Goal: Task Accomplishment & Management: Use online tool/utility

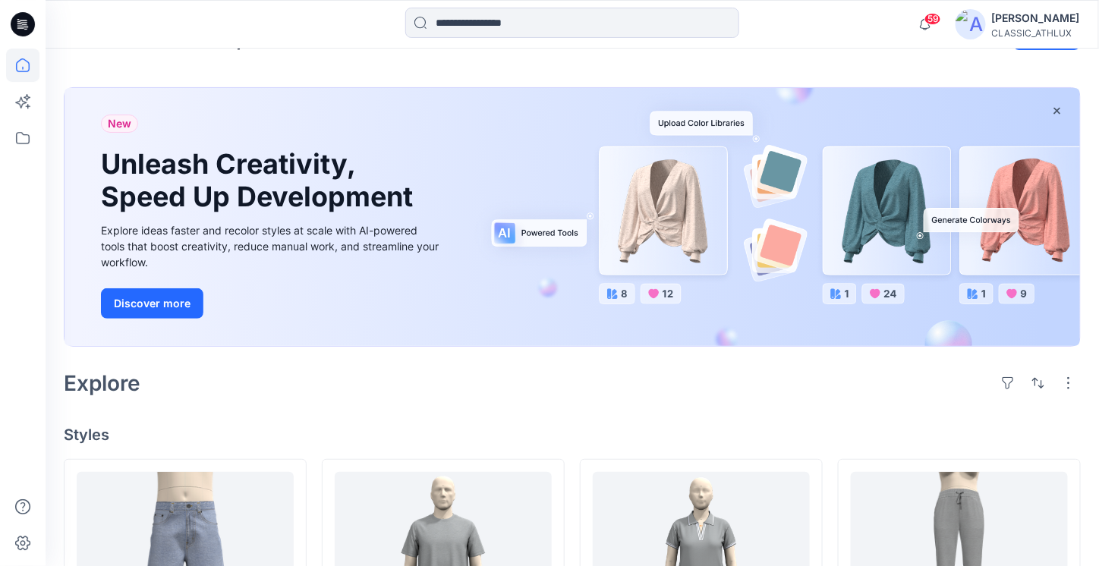
scroll to position [304, 0]
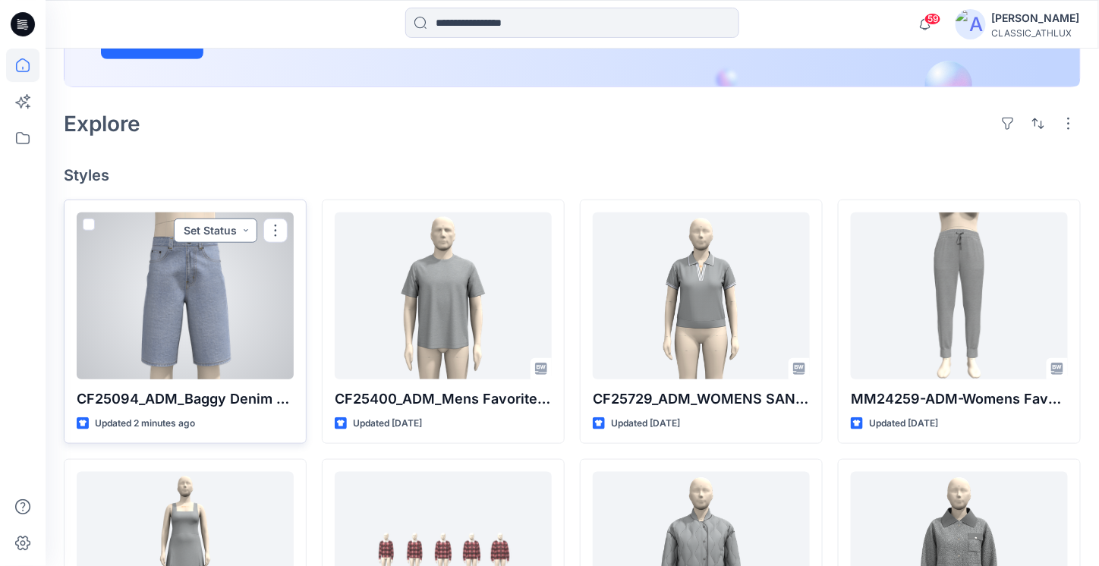
click at [246, 231] on button "Set Status" at bounding box center [215, 231] width 83 height 24
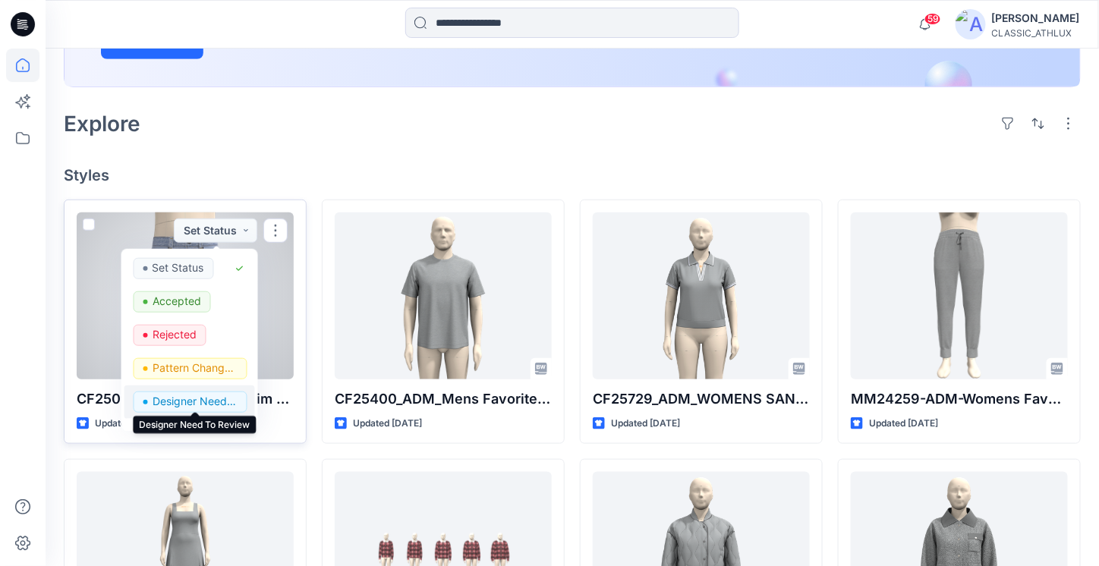
click at [185, 400] on p "Designer Need To Review" at bounding box center [195, 402] width 85 height 20
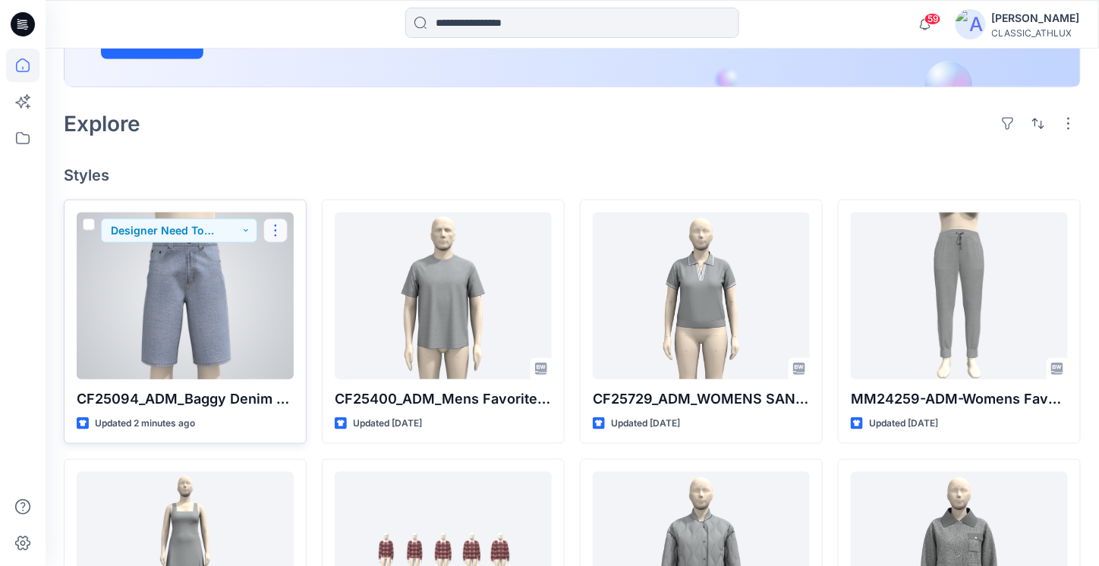
click at [279, 228] on button "button" at bounding box center [275, 231] width 24 height 24
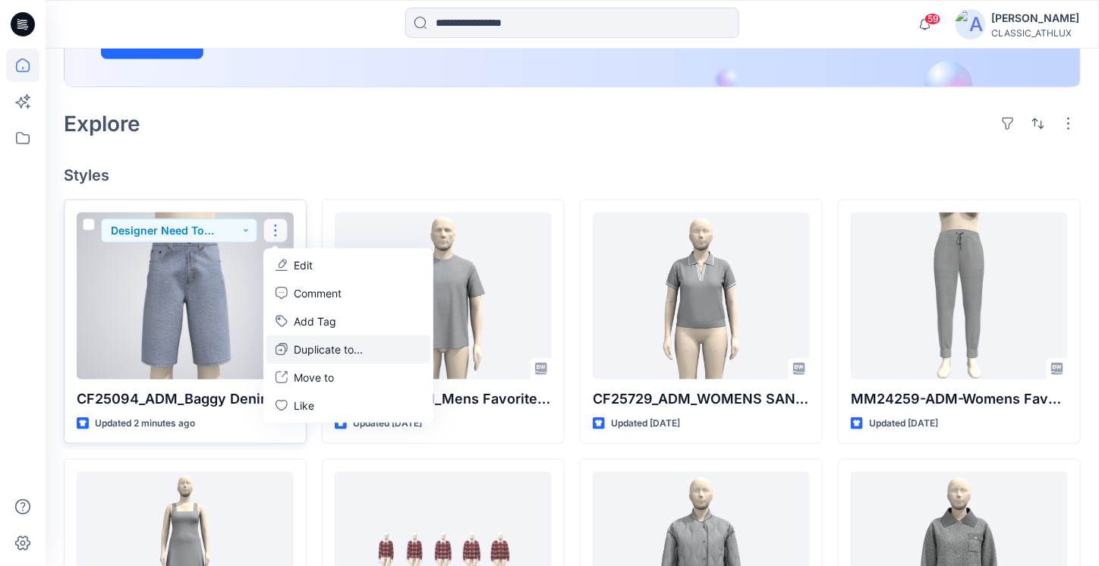
click at [298, 351] on p "Duplicate to..." at bounding box center [328, 350] width 69 height 16
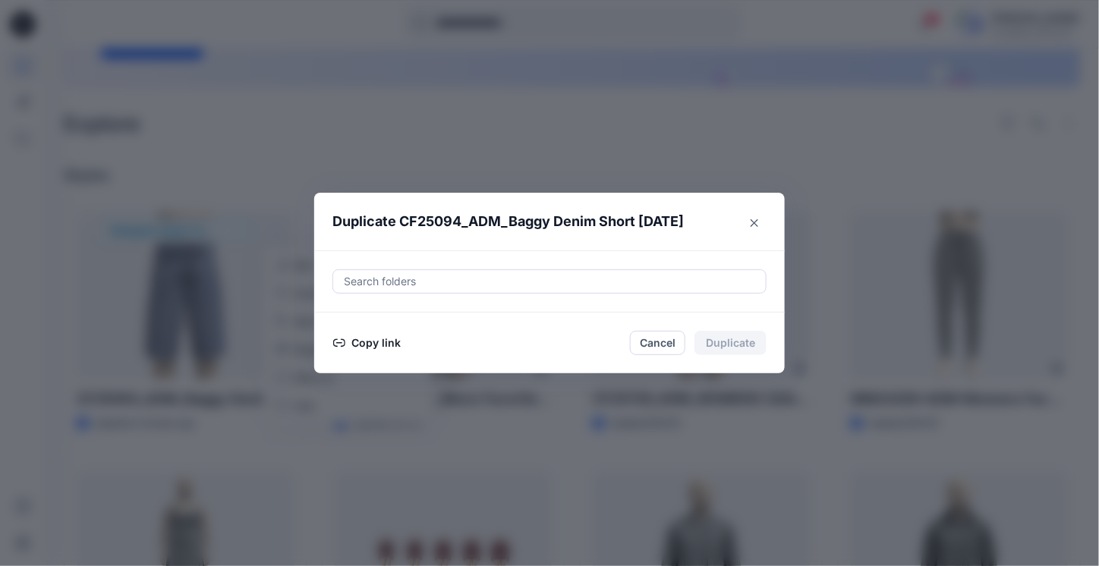
click at [367, 342] on button "Copy link" at bounding box center [366, 343] width 69 height 18
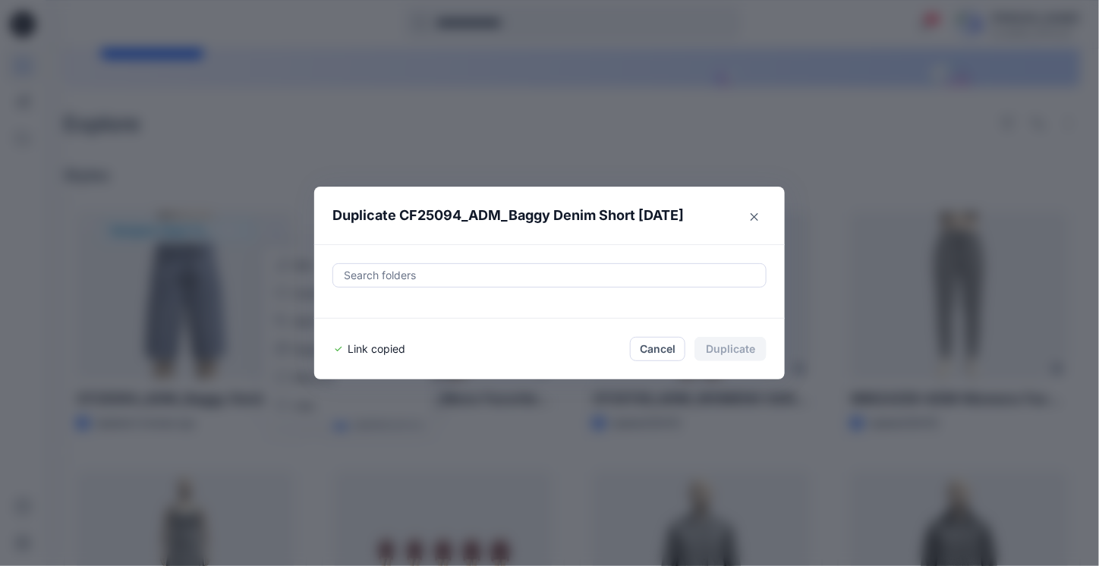
click at [402, 146] on div "Duplicate CF25094_ADM_Baggy Denim Short 18AUG25 Search folders Link copied Canc…" at bounding box center [549, 283] width 1099 height 566
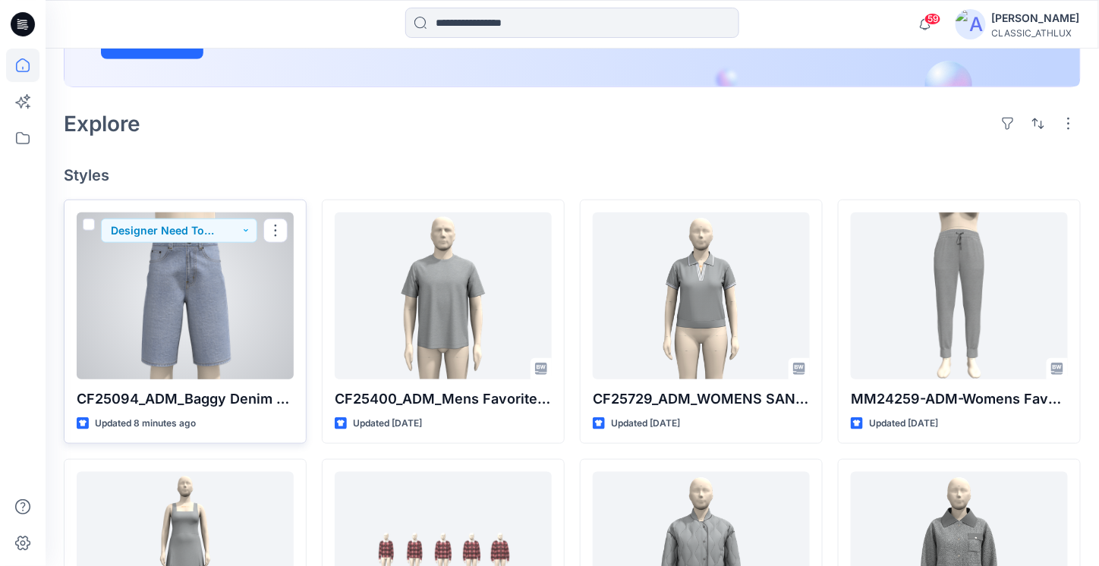
click at [232, 317] on div at bounding box center [185, 296] width 217 height 167
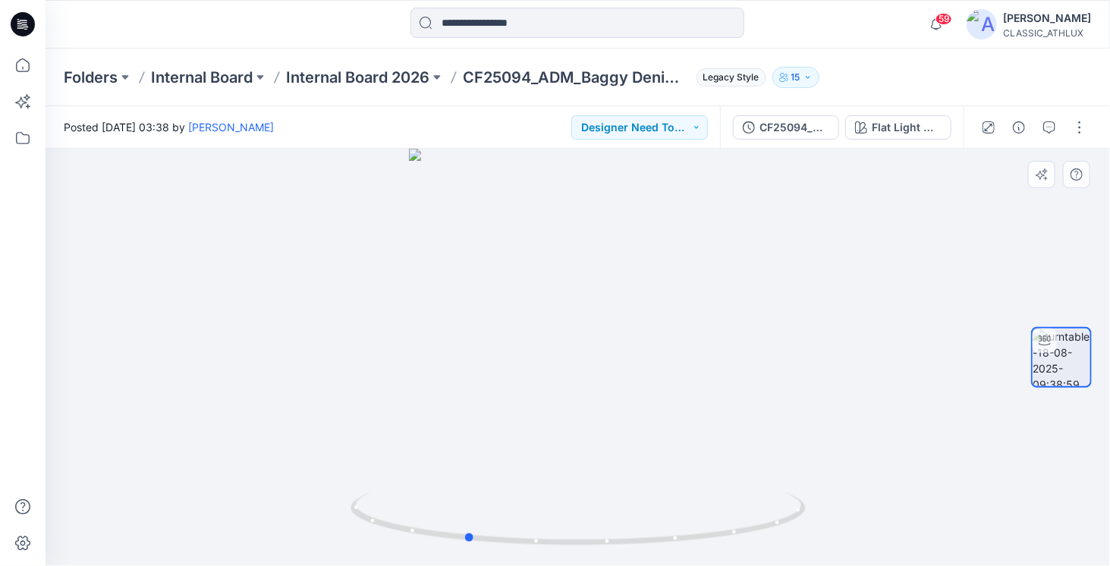
drag, startPoint x: 766, startPoint y: 532, endPoint x: 613, endPoint y: 458, distance: 169.7
click at [654, 538] on icon at bounding box center [580, 521] width 459 height 57
drag, startPoint x: 599, startPoint y: 358, endPoint x: 600, endPoint y: 404, distance: 45.5
click at [17, 64] on icon at bounding box center [23, 65] width 14 height 14
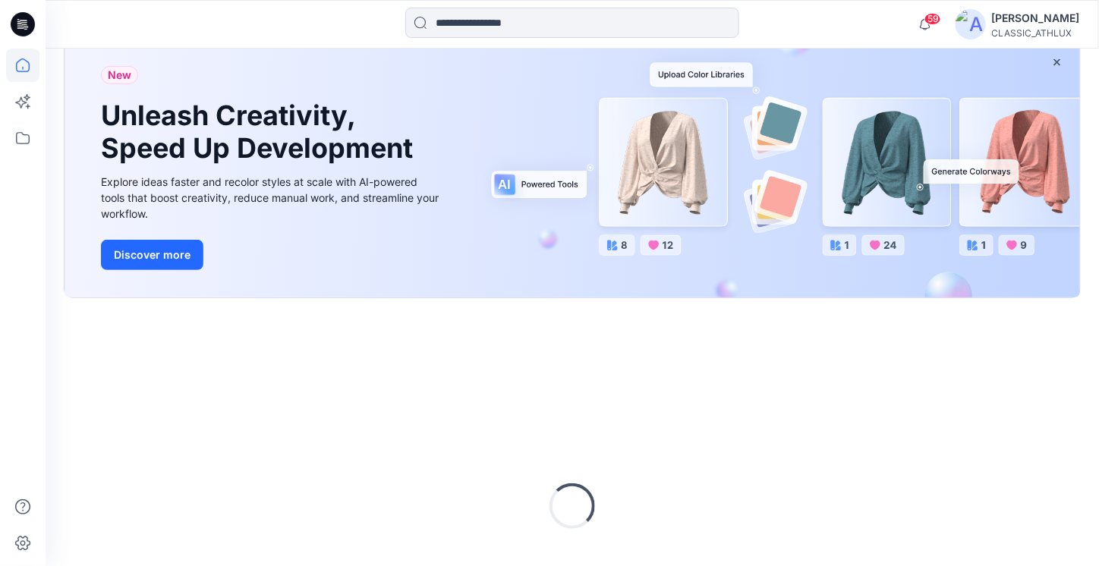
scroll to position [228, 0]
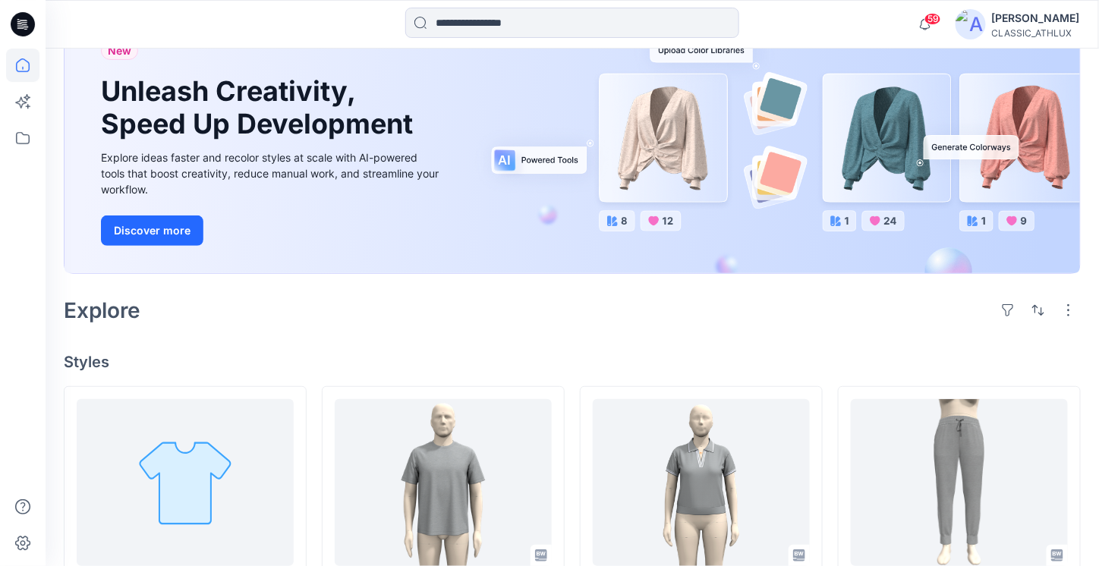
scroll to position [152, 0]
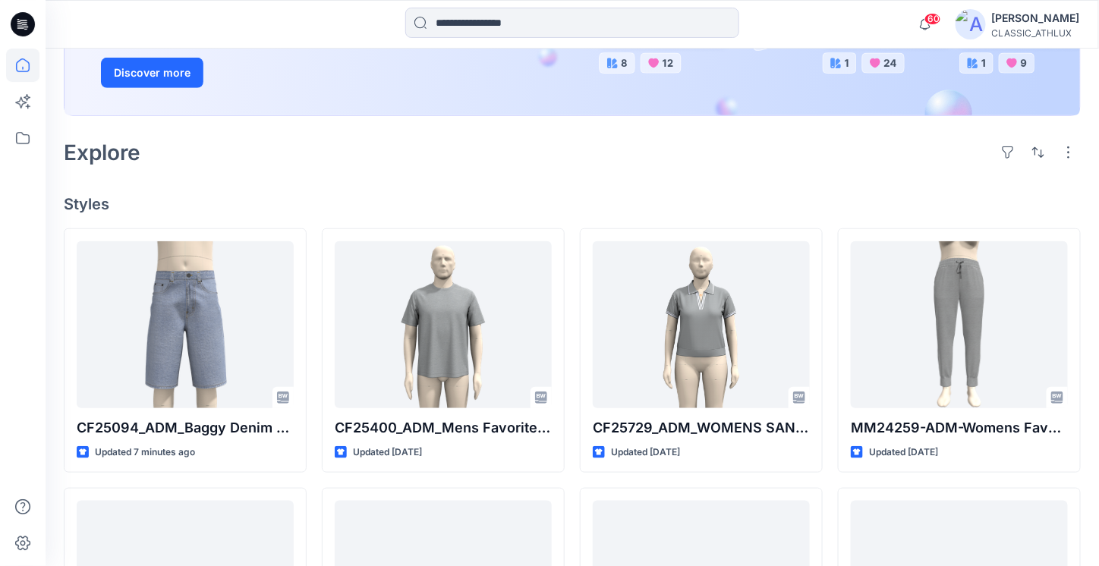
scroll to position [275, 0]
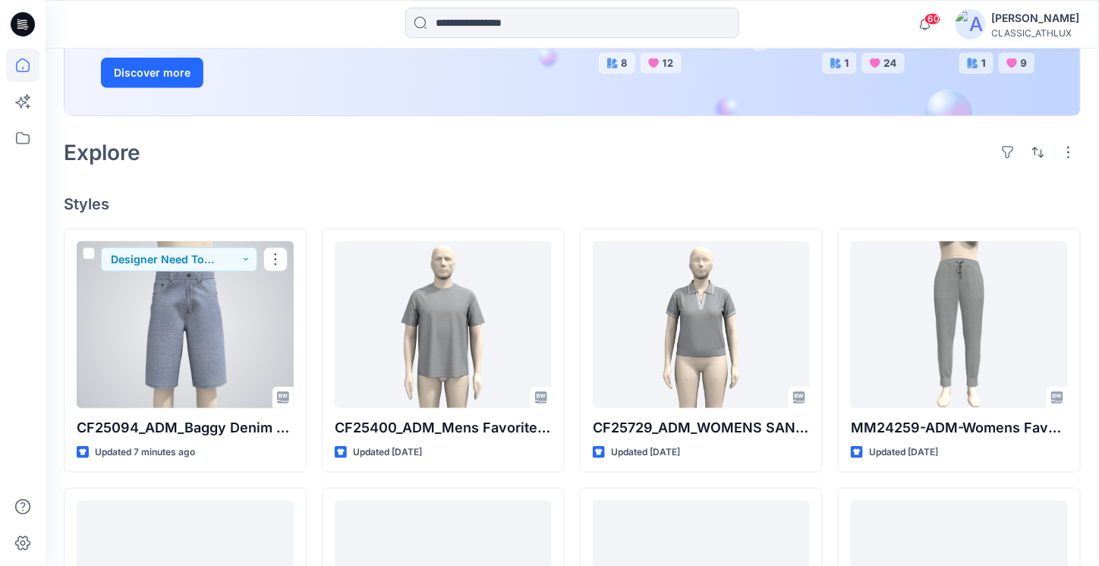
click at [226, 342] on div at bounding box center [185, 324] width 217 height 167
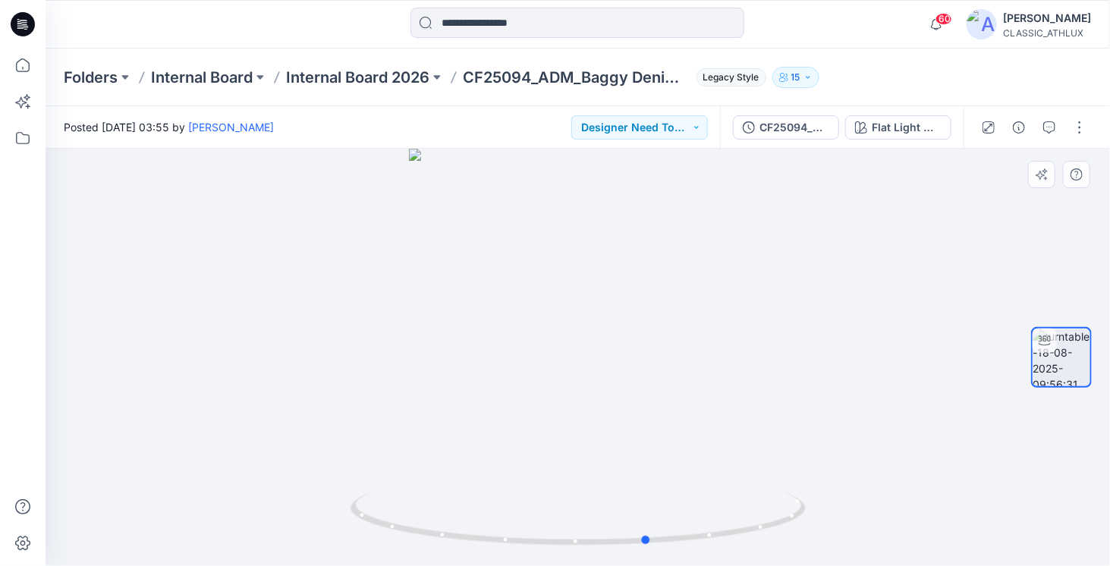
drag, startPoint x: 736, startPoint y: 537, endPoint x: 349, endPoint y: 499, distance: 388.9
click at [349, 499] on div at bounding box center [578, 357] width 1065 height 417
click at [18, 69] on icon at bounding box center [22, 65] width 33 height 33
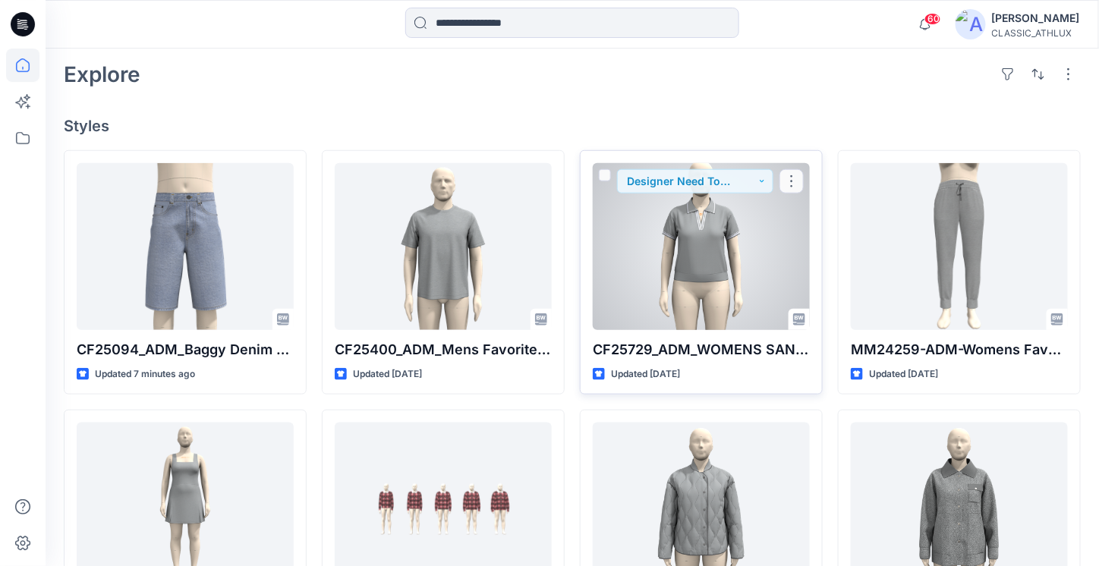
scroll to position [380, 0]
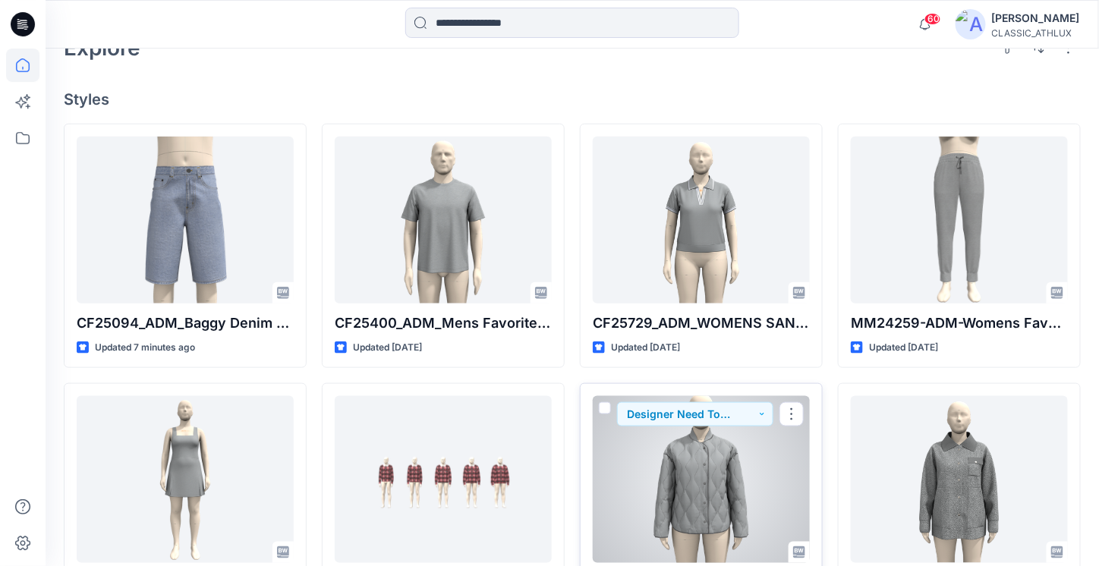
click at [700, 500] on div at bounding box center [701, 479] width 217 height 167
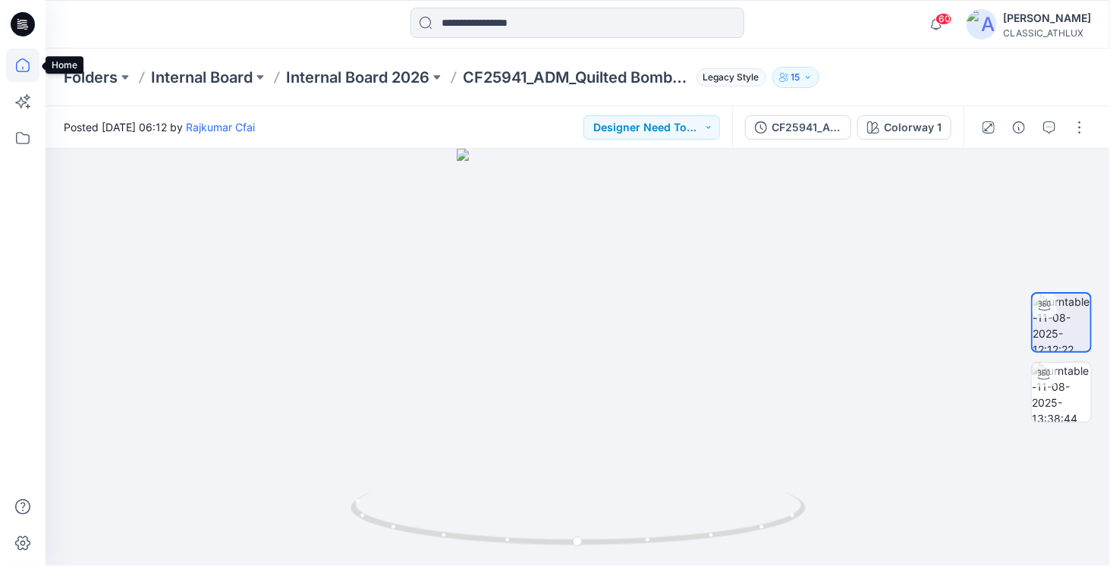
click at [23, 68] on icon at bounding box center [22, 68] width 1 height 3
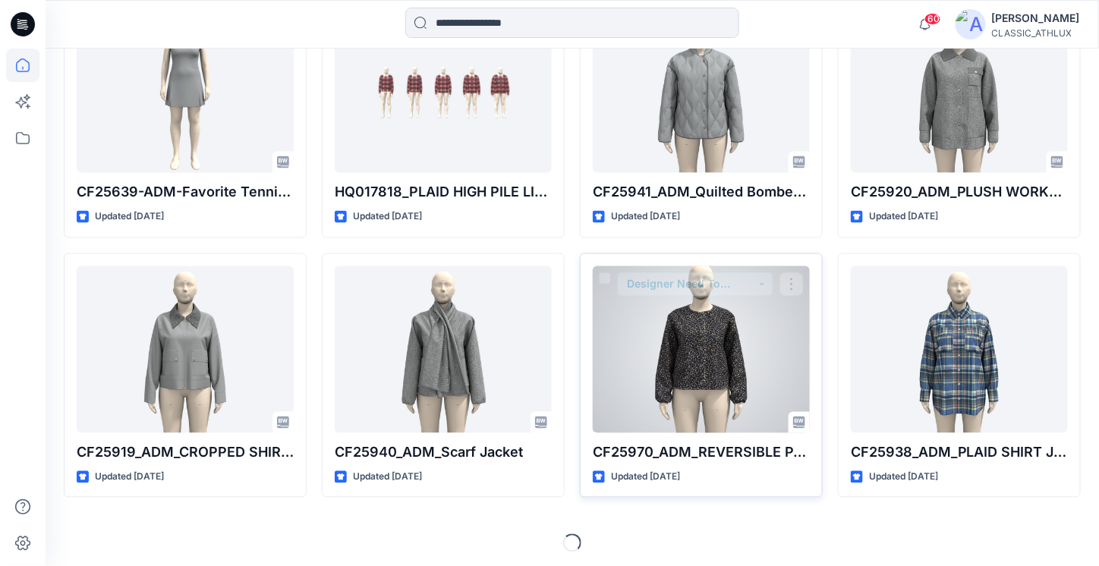
scroll to position [771, 0]
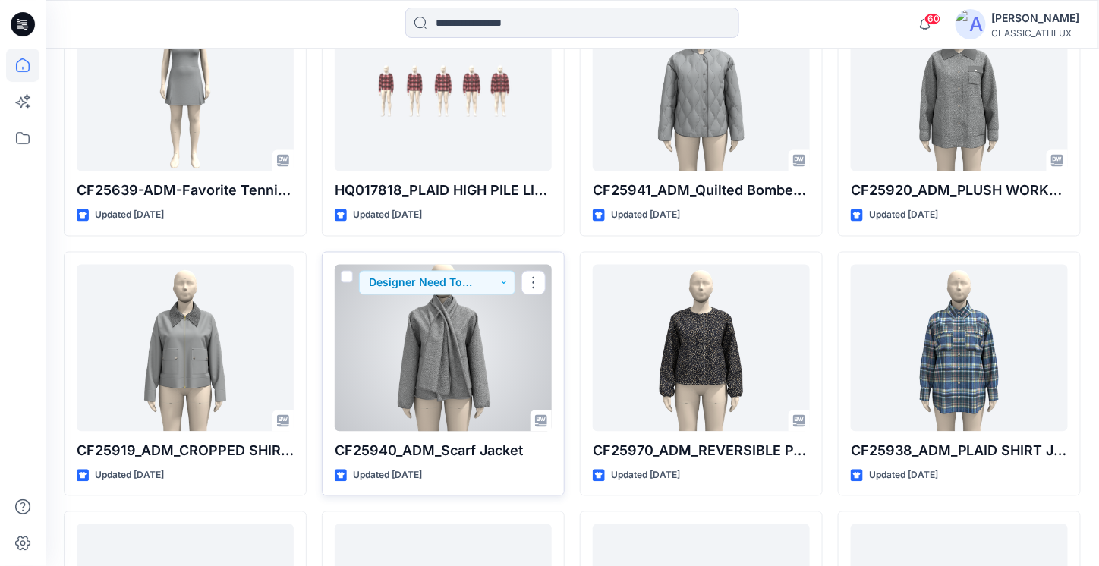
click at [484, 363] on div at bounding box center [443, 348] width 217 height 167
